Goal: Check status

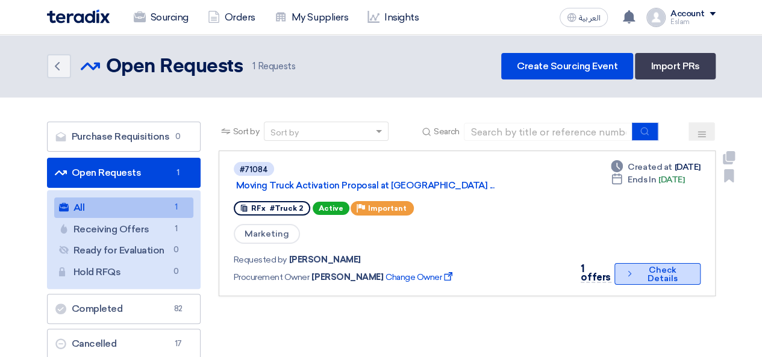
click at [632, 269] on icon "Check details" at bounding box center [629, 273] width 10 height 11
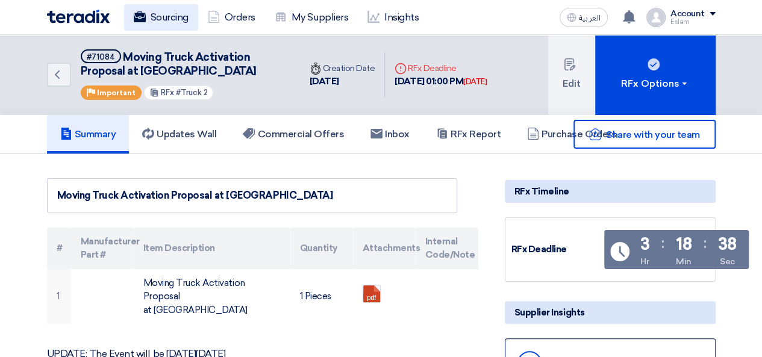
click at [170, 13] on link "Sourcing" at bounding box center [161, 17] width 74 height 26
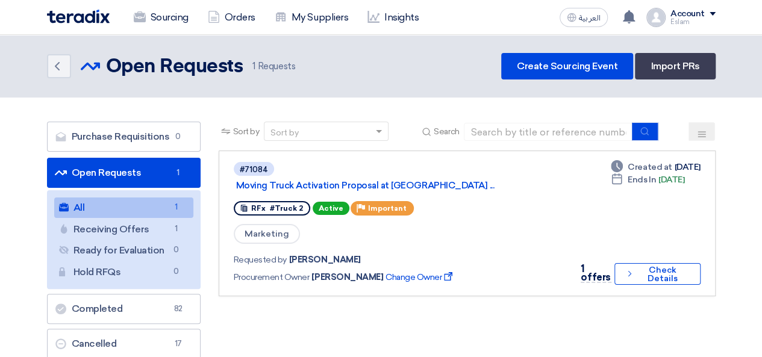
click at [283, 67] on span "1 Requests" at bounding box center [273, 67] width 43 height 14
click at [226, 28] on link "Orders" at bounding box center [231, 17] width 67 height 26
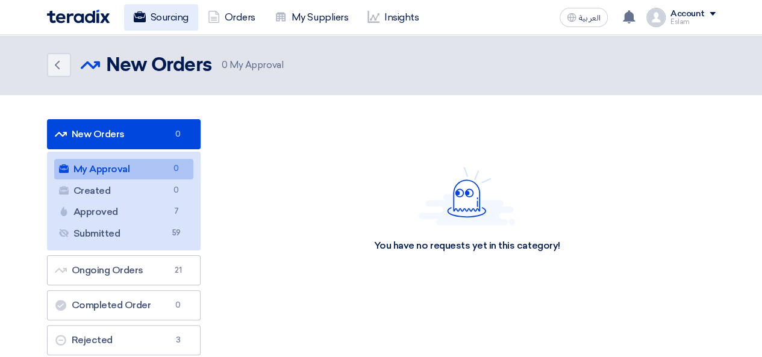
click at [177, 18] on link "Sourcing" at bounding box center [161, 17] width 74 height 26
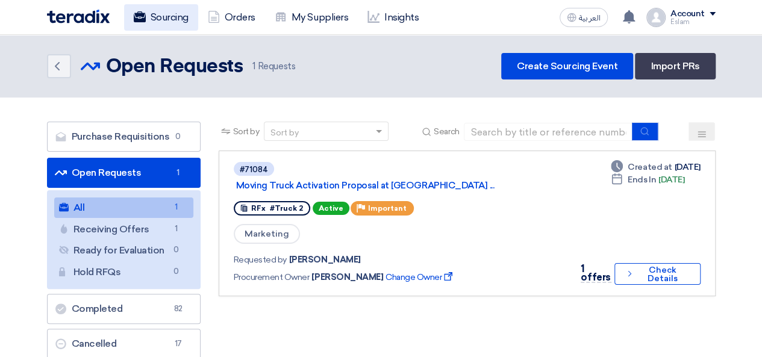
click at [167, 21] on link "Sourcing" at bounding box center [161, 17] width 74 height 26
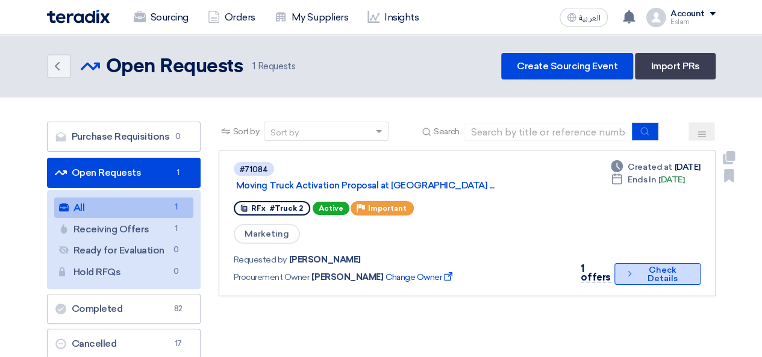
click at [651, 278] on button "Check details Check Details" at bounding box center [657, 274] width 86 height 22
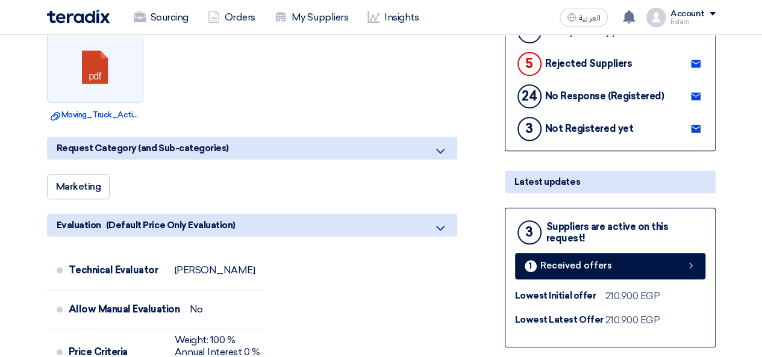
scroll to position [421, 0]
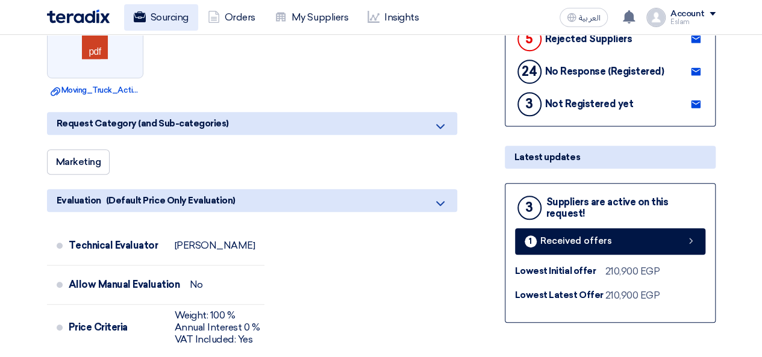
click at [166, 7] on link "Sourcing" at bounding box center [161, 17] width 74 height 26
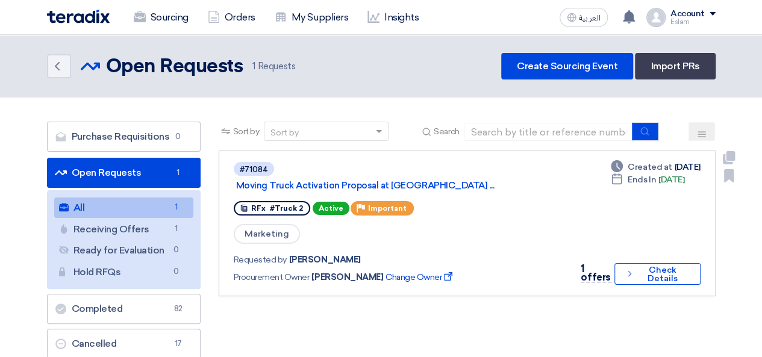
click at [512, 265] on div "Requested by [PERSON_NAME] Procurement Owner [PERSON_NAME] Change Owner Externa…" at bounding box center [398, 268] width 328 height 35
click at [160, 11] on link "Sourcing" at bounding box center [161, 17] width 74 height 26
click at [237, 26] on link "Orders" at bounding box center [231, 17] width 67 height 26
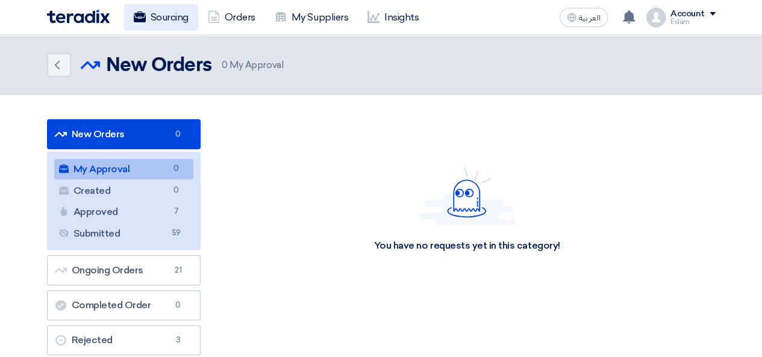
click at [170, 17] on link "Sourcing" at bounding box center [161, 17] width 74 height 26
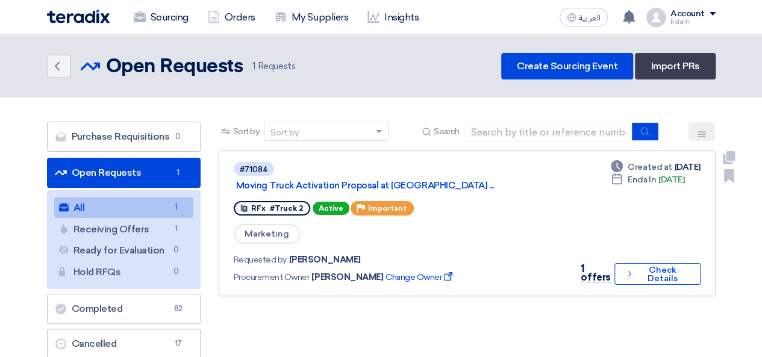
click at [674, 292] on link "#71084 Moving Truck Activation Proposal at [GEOGRAPHIC_DATA] ... RFx #Truck 2 A…" at bounding box center [467, 224] width 497 height 146
click at [668, 284] on button "Check details Check Details" at bounding box center [657, 274] width 86 height 22
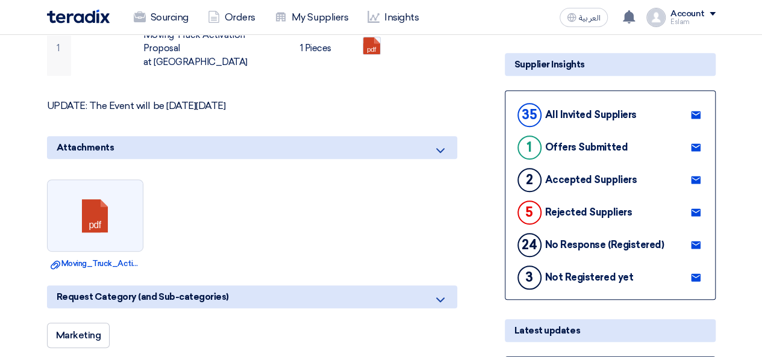
scroll to position [120, 0]
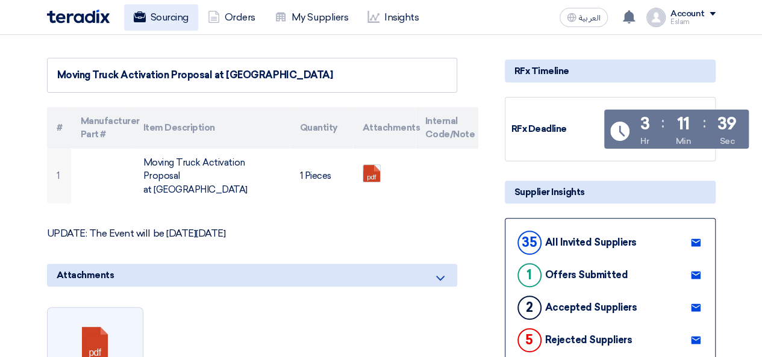
click at [161, 29] on link "Sourcing" at bounding box center [161, 17] width 74 height 26
